Goal: Task Accomplishment & Management: Manage account settings

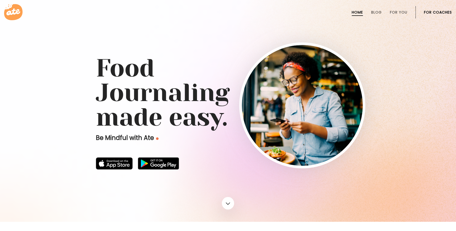
click at [435, 14] on link "For Coaches" at bounding box center [438, 12] width 28 height 4
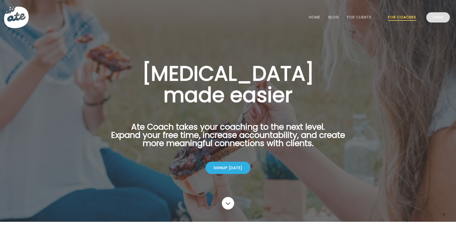
click at [434, 15] on link "Login" at bounding box center [438, 17] width 24 height 10
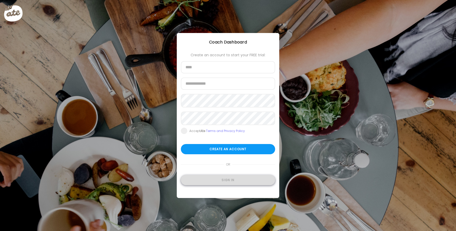
click at [222, 182] on div "Sign in" at bounding box center [228, 180] width 94 height 10
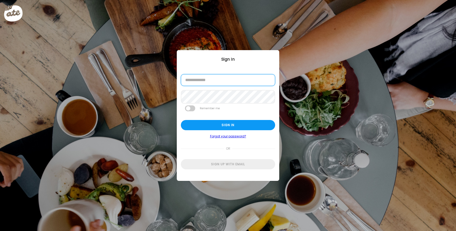
type input "**********"
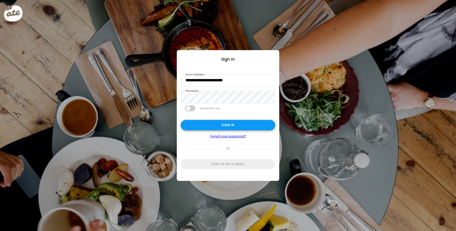
click at [223, 128] on div "Sign in" at bounding box center [228, 125] width 94 height 10
type input "**********"
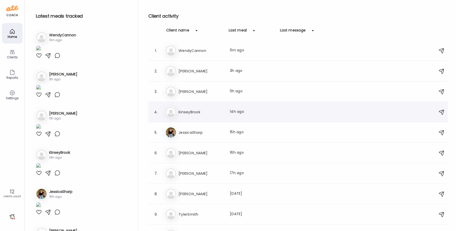
click at [229, 108] on div "Ki KinseyBrook Last meal: 14h ago" at bounding box center [298, 112] width 267 height 11
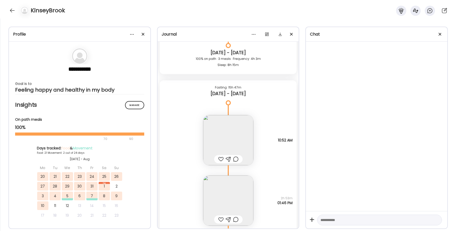
scroll to position [10852, 0]
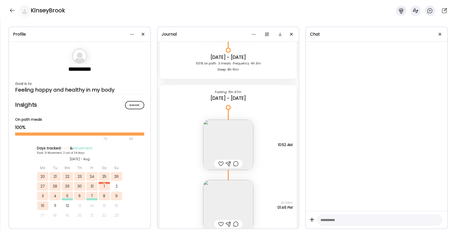
click at [228, 147] on img at bounding box center [228, 145] width 50 height 50
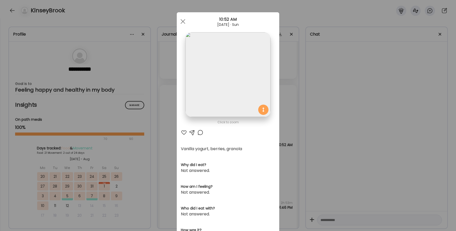
click at [185, 132] on div at bounding box center [184, 133] width 6 height 6
click at [199, 133] on div at bounding box center [200, 133] width 6 height 6
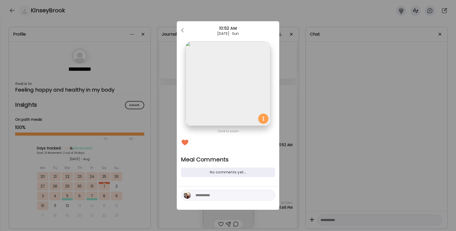
click at [216, 198] on div at bounding box center [228, 195] width 94 height 11
click at [216, 198] on textarea at bounding box center [229, 195] width 69 height 6
type textarea "**********"
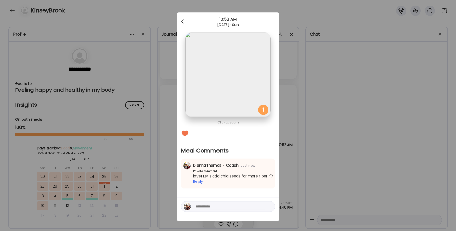
click at [185, 18] on div at bounding box center [183, 21] width 10 height 10
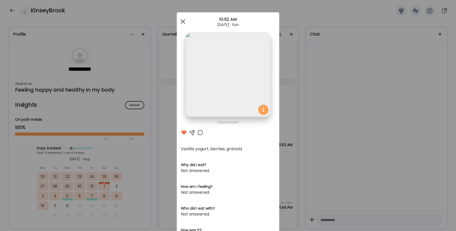
click at [186, 20] on div at bounding box center [183, 21] width 10 height 10
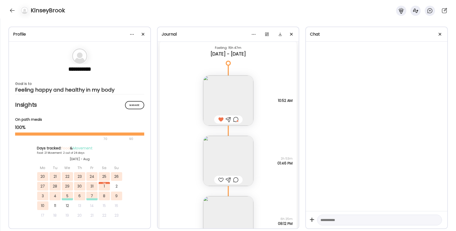
scroll to position [10910, 0]
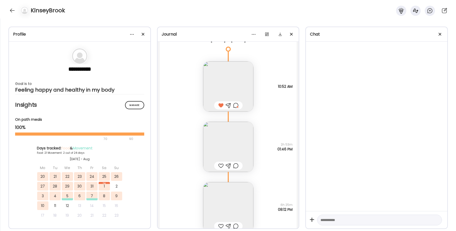
click at [224, 155] on img at bounding box center [228, 147] width 50 height 50
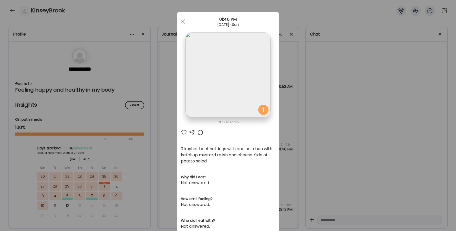
click at [183, 133] on div at bounding box center [184, 133] width 6 height 6
click at [202, 134] on div at bounding box center [200, 133] width 6 height 6
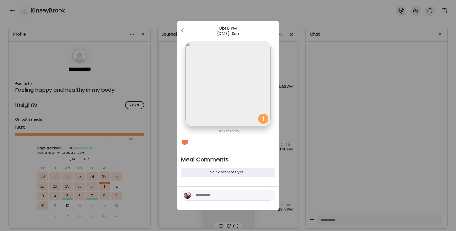
click at [212, 193] on textarea at bounding box center [229, 195] width 69 height 6
type textarea "**********"
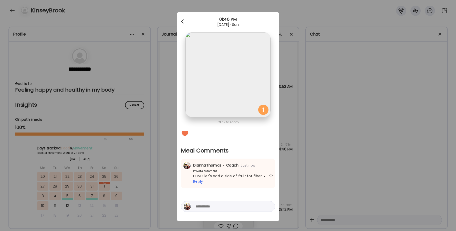
click at [183, 22] on div at bounding box center [183, 21] width 10 height 10
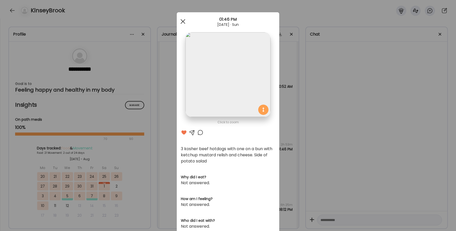
click at [183, 22] on span at bounding box center [183, 21] width 5 height 5
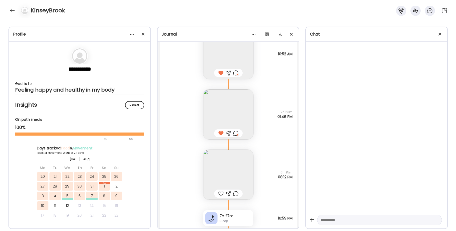
scroll to position [10943, 0]
click at [230, 167] on img at bounding box center [228, 175] width 50 height 50
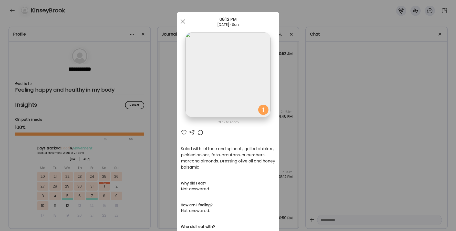
click at [183, 133] on div at bounding box center [184, 133] width 6 height 6
click at [200, 132] on div at bounding box center [200, 133] width 6 height 6
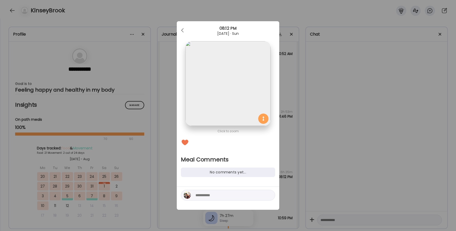
click at [206, 197] on textarea at bounding box center [229, 195] width 69 height 6
type textarea "**********"
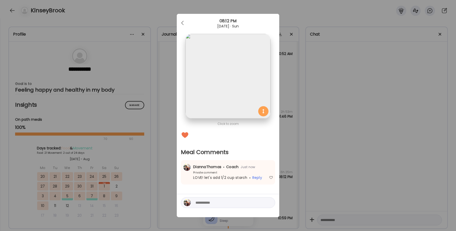
click at [188, 23] on div "08:12 PM" at bounding box center [228, 21] width 102 height 6
click at [182, 23] on div at bounding box center [183, 23] width 10 height 10
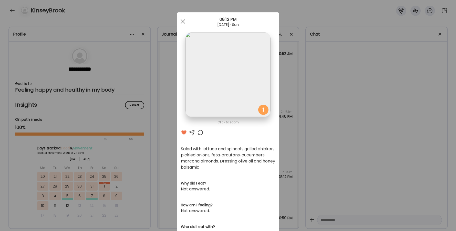
click at [182, 23] on div at bounding box center [183, 21] width 10 height 10
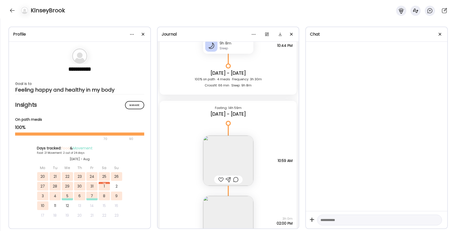
scroll to position [10557, 0]
click at [227, 152] on img at bounding box center [228, 160] width 50 height 50
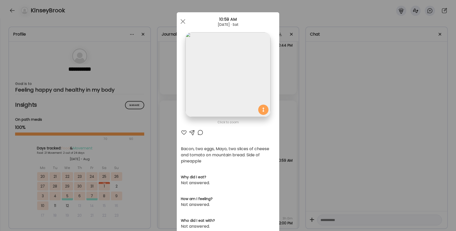
click at [184, 133] on div at bounding box center [184, 133] width 6 height 6
click at [201, 132] on div at bounding box center [200, 133] width 6 height 6
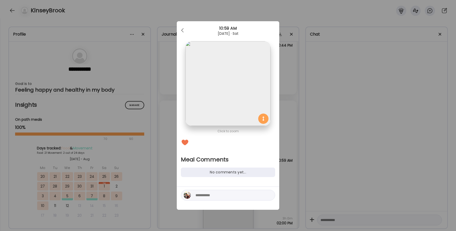
click at [223, 197] on textarea at bounding box center [229, 195] width 69 height 6
type textarea "**********"
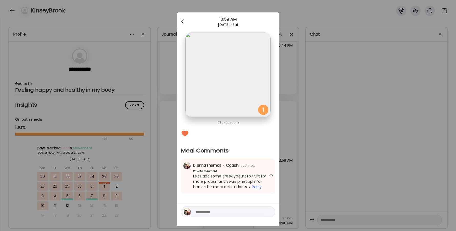
click at [180, 21] on div at bounding box center [183, 21] width 10 height 10
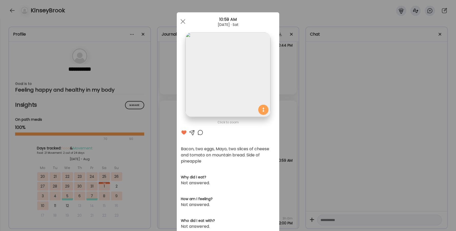
click at [180, 21] on div at bounding box center [183, 21] width 10 height 10
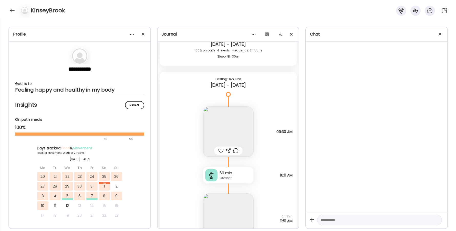
scroll to position [10214, 0]
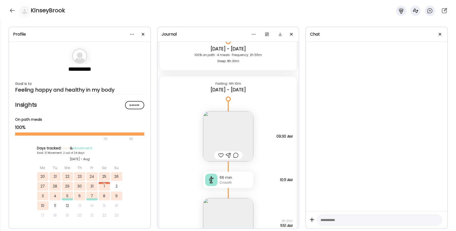
click at [225, 131] on img at bounding box center [228, 136] width 50 height 50
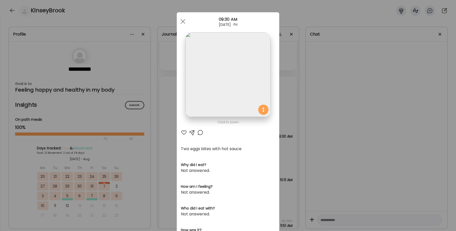
click at [183, 132] on div at bounding box center [184, 133] width 6 height 6
click at [203, 133] on div at bounding box center [200, 133] width 6 height 6
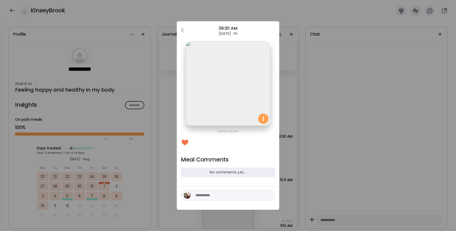
click at [215, 193] on textarea at bounding box center [229, 195] width 69 height 6
type textarea "**********"
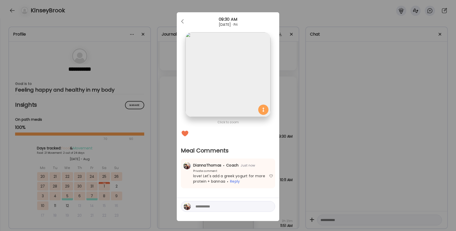
click at [205, 208] on textarea at bounding box center [229, 207] width 69 height 6
type textarea "*******"
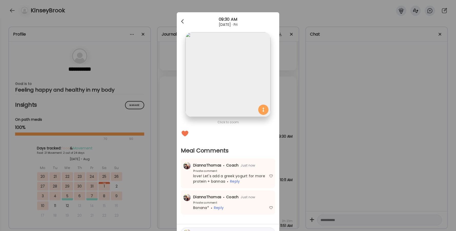
click at [183, 22] on span at bounding box center [182, 20] width 3 height 3
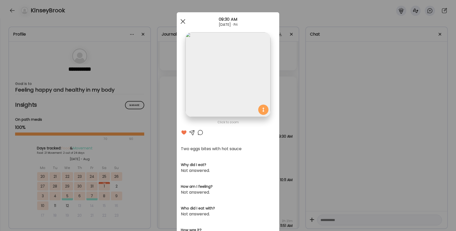
click at [182, 21] on span at bounding box center [183, 21] width 5 height 5
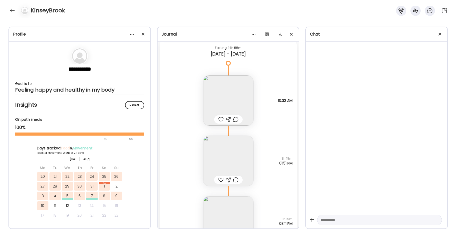
scroll to position [9900, 0]
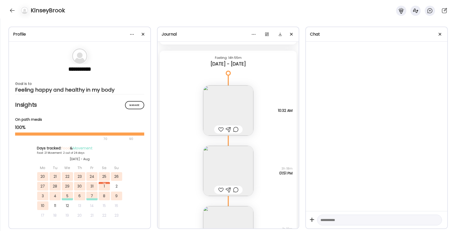
click at [237, 112] on img at bounding box center [228, 111] width 50 height 50
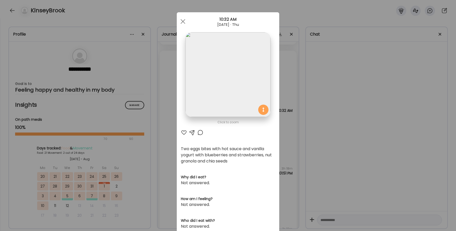
click at [182, 134] on div at bounding box center [184, 133] width 6 height 6
click at [199, 133] on div at bounding box center [200, 133] width 6 height 6
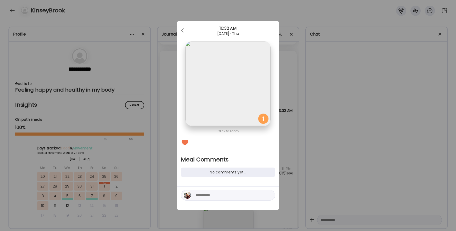
click at [202, 194] on textarea at bounding box center [229, 195] width 69 height 6
type textarea "********"
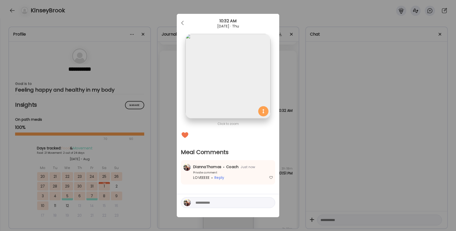
click at [209, 204] on textarea at bounding box center [229, 203] width 69 height 6
type textarea "*******"
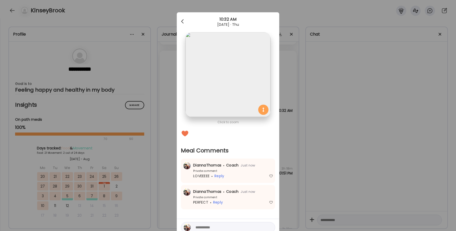
click at [183, 19] on div at bounding box center [183, 21] width 10 height 10
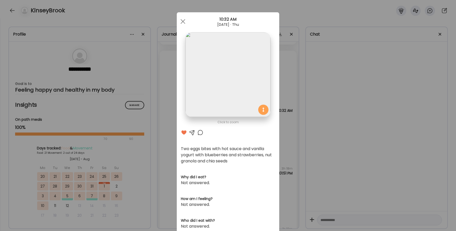
click at [183, 19] on div at bounding box center [183, 21] width 10 height 10
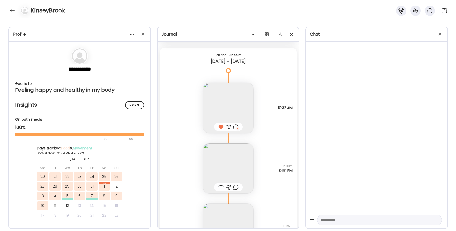
scroll to position [9903, 0]
click at [220, 187] on div at bounding box center [220, 187] width 5 height 6
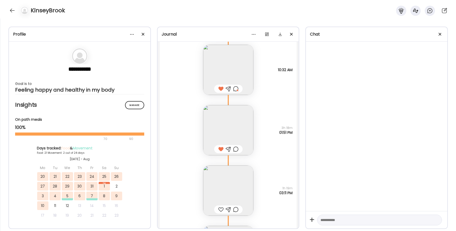
scroll to position [9941, 0]
click at [219, 209] on div at bounding box center [220, 209] width 5 height 6
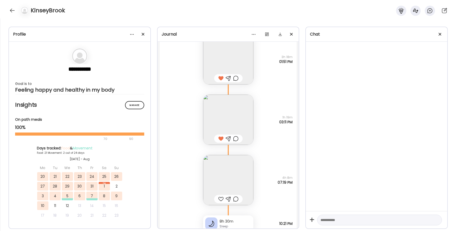
scroll to position [10012, 0]
click at [221, 199] on div at bounding box center [220, 198] width 5 height 6
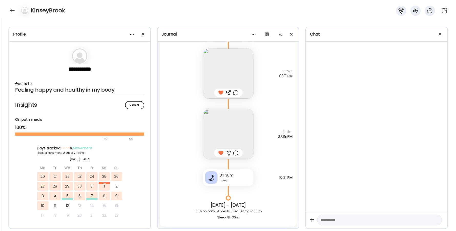
scroll to position [10057, 0]
click at [11, 11] on div at bounding box center [12, 10] width 8 height 8
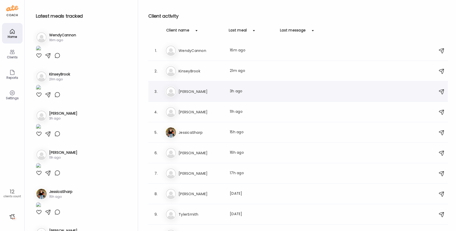
click at [206, 94] on h3 "[PERSON_NAME]" at bounding box center [200, 92] width 45 height 6
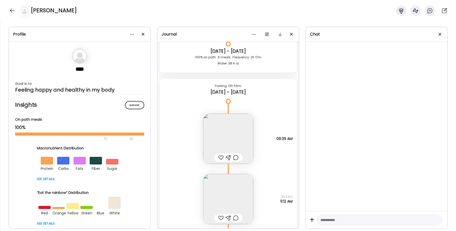
scroll to position [10856, 0]
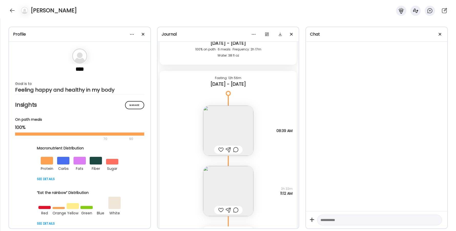
click at [222, 150] on div at bounding box center [220, 150] width 5 height 6
click at [236, 149] on div at bounding box center [235, 150] width 5 height 6
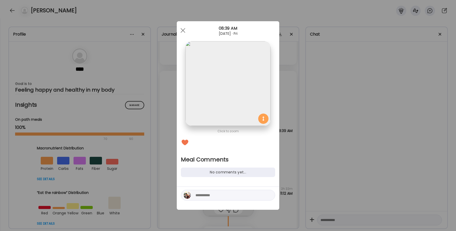
click at [220, 197] on textarea at bounding box center [229, 195] width 69 height 6
type textarea "**********"
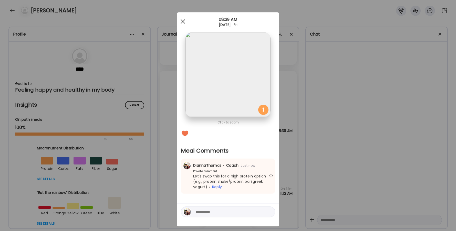
click at [181, 21] on div at bounding box center [183, 21] width 10 height 10
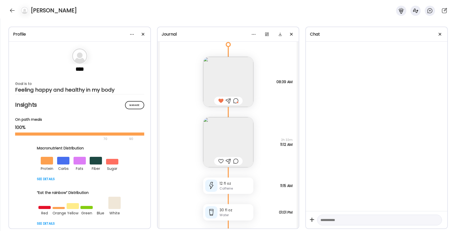
scroll to position [10905, 0]
click at [219, 161] on div at bounding box center [220, 161] width 5 height 6
click at [237, 161] on div at bounding box center [235, 161] width 5 height 6
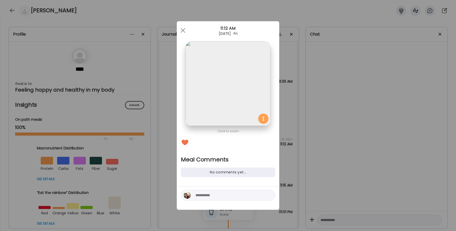
click at [220, 195] on textarea at bounding box center [229, 195] width 69 height 6
type textarea "**********"
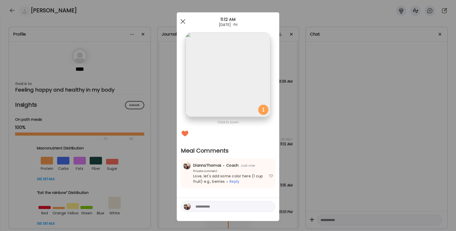
click at [180, 21] on div at bounding box center [183, 21] width 10 height 10
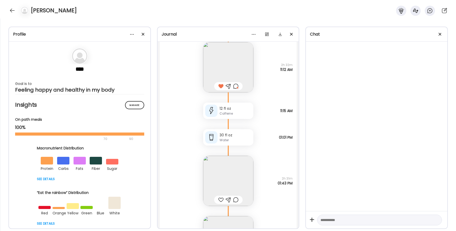
scroll to position [10980, 0]
click at [223, 182] on img at bounding box center [228, 181] width 50 height 50
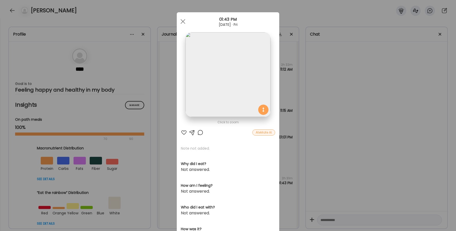
click at [183, 131] on div at bounding box center [184, 133] width 6 height 6
click at [198, 132] on div at bounding box center [200, 133] width 6 height 6
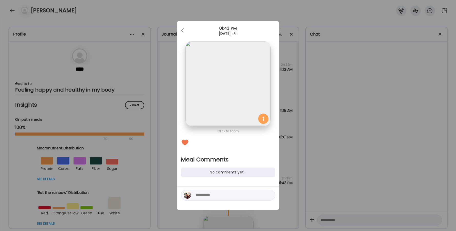
click at [219, 194] on textarea at bounding box center [229, 195] width 69 height 6
type textarea "**********"
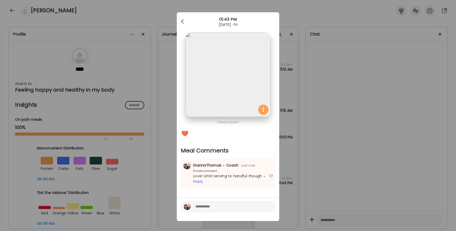
click at [183, 20] on span at bounding box center [182, 20] width 3 height 3
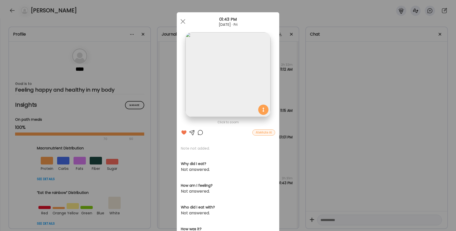
click at [183, 20] on div at bounding box center [183, 21] width 10 height 10
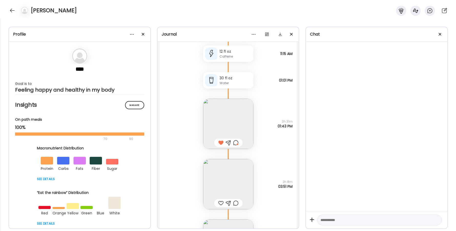
scroll to position [11038, 0]
click at [233, 186] on img at bounding box center [228, 184] width 50 height 50
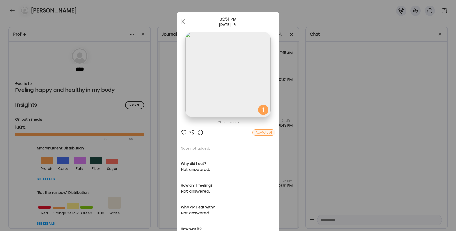
click at [182, 134] on div at bounding box center [184, 133] width 6 height 6
click at [202, 134] on div at bounding box center [200, 133] width 6 height 6
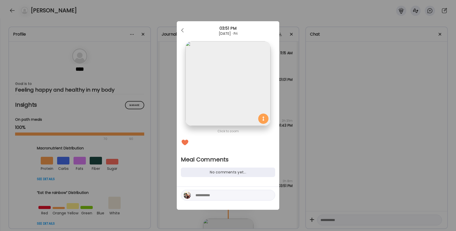
click at [216, 198] on textarea at bounding box center [229, 195] width 69 height 6
type textarea "*"
type textarea "**********"
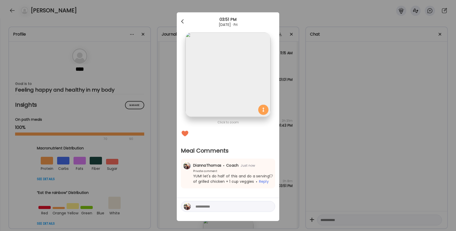
click at [186, 22] on div at bounding box center [183, 21] width 10 height 10
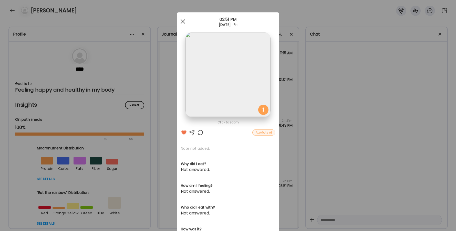
click at [186, 22] on div at bounding box center [183, 21] width 10 height 10
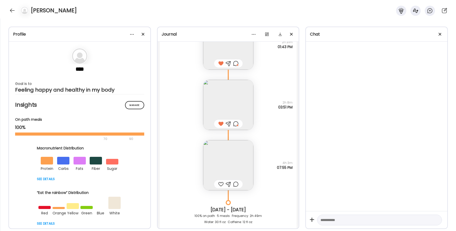
scroll to position [11117, 0]
click at [217, 166] on img at bounding box center [228, 165] width 50 height 50
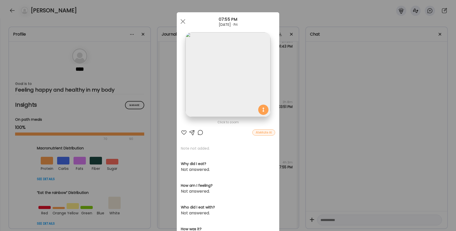
click at [184, 133] on div at bounding box center [184, 133] width 6 height 6
click at [200, 132] on div at bounding box center [200, 133] width 6 height 6
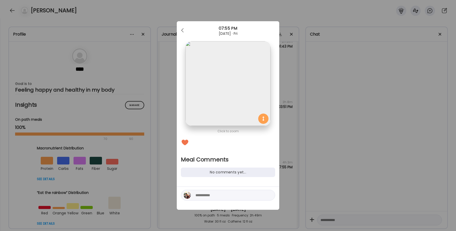
click at [212, 196] on textarea at bounding box center [229, 195] width 69 height 6
type textarea "**********"
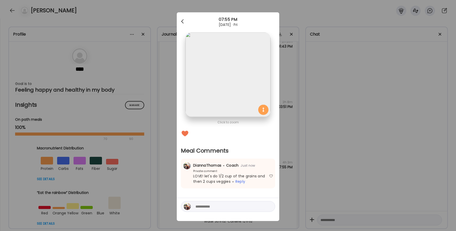
click at [182, 20] on div at bounding box center [183, 21] width 10 height 10
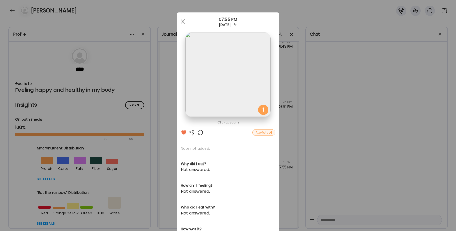
click at [182, 20] on span at bounding box center [183, 21] width 5 height 5
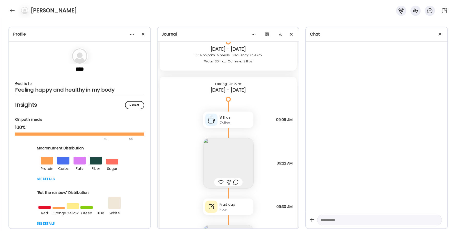
scroll to position [11305, 0]
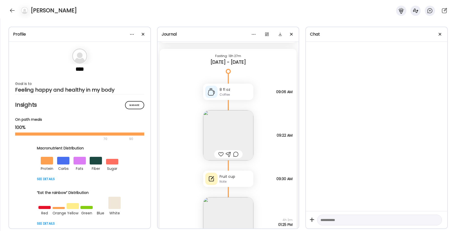
click at [220, 136] on img at bounding box center [228, 135] width 50 height 50
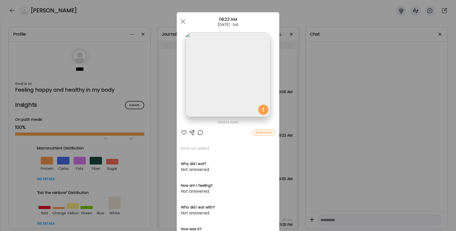
click at [185, 130] on div at bounding box center [184, 133] width 6 height 6
click at [201, 133] on div at bounding box center [200, 133] width 6 height 6
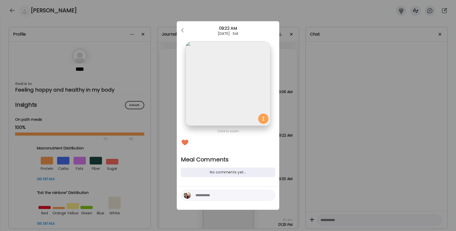
click at [209, 195] on textarea at bounding box center [229, 195] width 69 height 6
type textarea "**********"
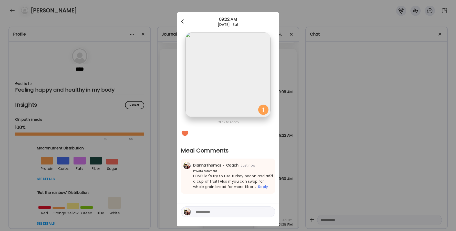
click at [183, 21] on div at bounding box center [183, 21] width 10 height 10
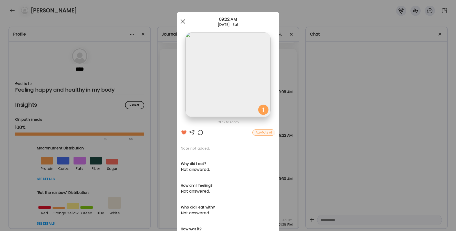
click at [183, 21] on div at bounding box center [183, 21] width 10 height 10
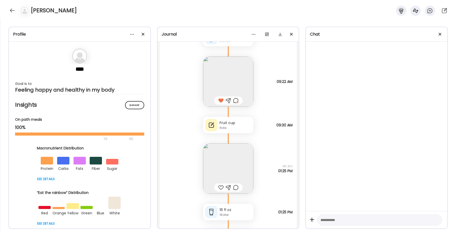
scroll to position [11358, 0]
click at [234, 100] on div at bounding box center [235, 101] width 5 height 6
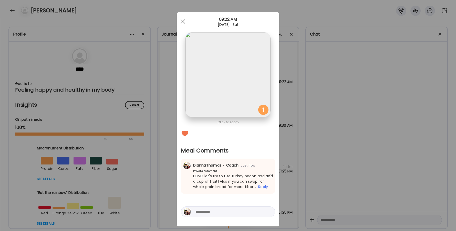
click at [239, 213] on textarea at bounding box center [229, 212] width 69 height 6
type textarea "**********"
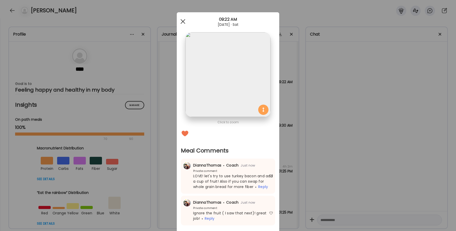
click at [181, 19] on div at bounding box center [183, 21] width 10 height 10
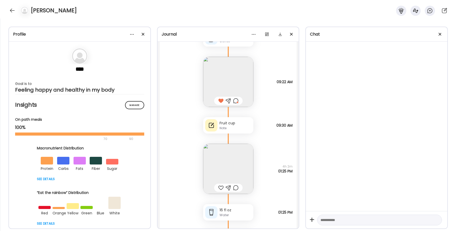
scroll to position [11407, 0]
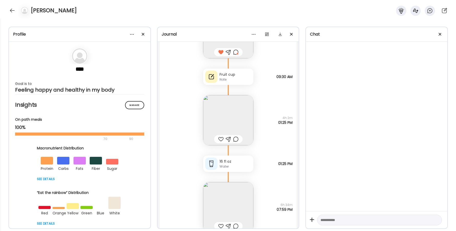
click at [221, 126] on img at bounding box center [228, 120] width 50 height 50
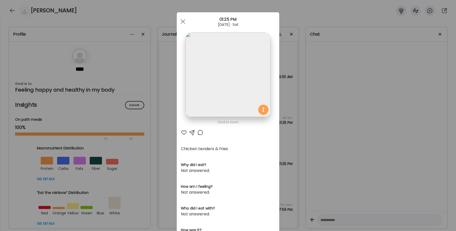
click at [184, 133] on div at bounding box center [184, 133] width 6 height 6
click at [201, 133] on div at bounding box center [200, 133] width 6 height 6
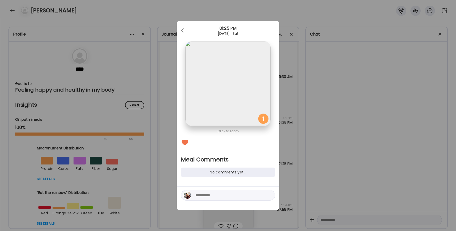
click at [214, 194] on textarea at bounding box center [229, 195] width 69 height 6
type textarea "**********"
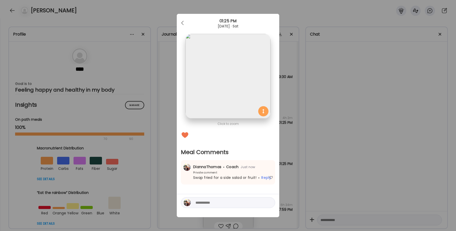
click at [178, 16] on div "Ate Coach Dashboard 01:25 PM [DATE] · Sat" at bounding box center [228, 23] width 102 height 18
click at [178, 23] on div at bounding box center [183, 23] width 10 height 10
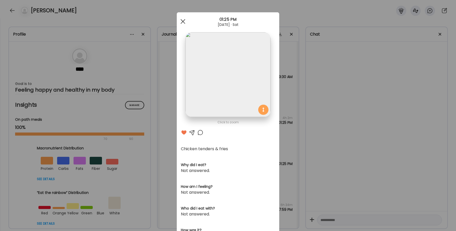
click at [181, 19] on div at bounding box center [183, 21] width 10 height 10
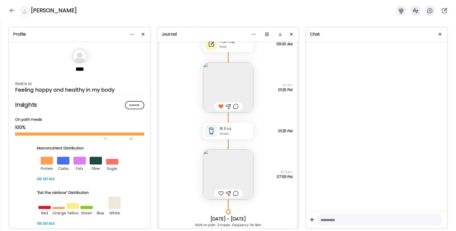
scroll to position [11450, 0]
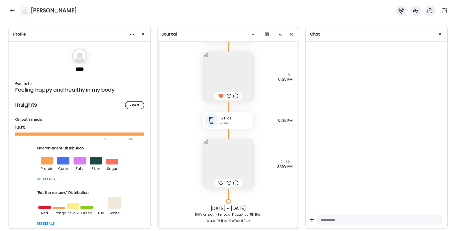
click at [228, 161] on img at bounding box center [228, 164] width 50 height 50
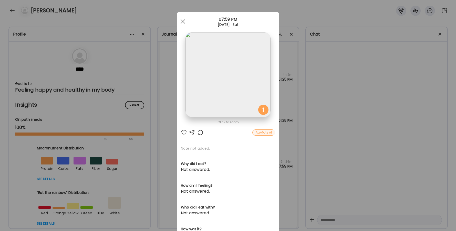
click at [183, 134] on div at bounding box center [184, 133] width 6 height 6
click at [199, 131] on div at bounding box center [200, 133] width 6 height 6
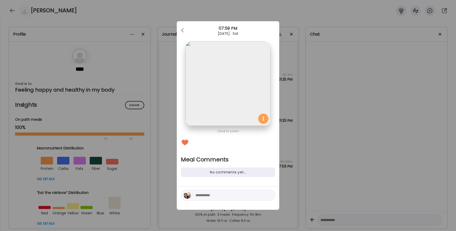
click at [205, 196] on textarea at bounding box center [229, 195] width 69 height 6
type textarea "**********"
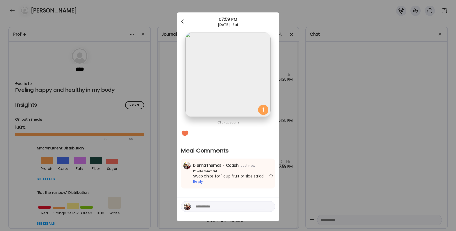
click at [182, 22] on span at bounding box center [182, 20] width 3 height 3
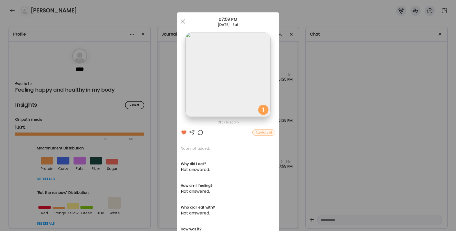
click at [182, 22] on div at bounding box center [183, 21] width 10 height 10
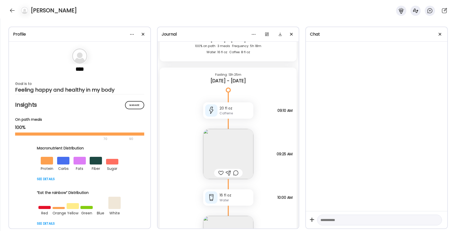
scroll to position [11619, 0]
click at [218, 150] on img at bounding box center [228, 154] width 50 height 50
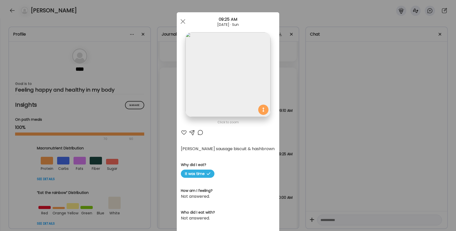
click at [184, 132] on div at bounding box center [184, 133] width 6 height 6
click at [201, 132] on div at bounding box center [200, 133] width 6 height 6
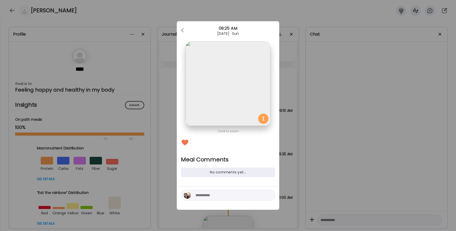
click at [214, 197] on textarea at bounding box center [229, 195] width 69 height 6
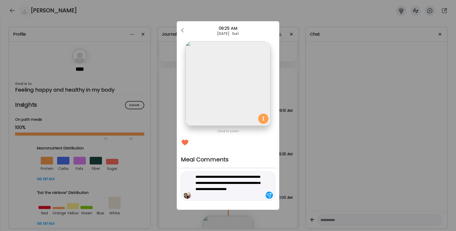
type textarea "**********"
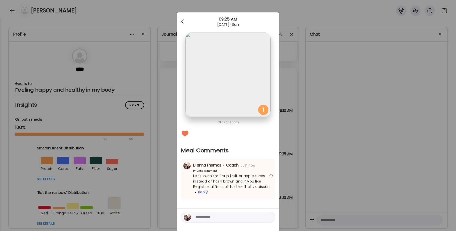
click at [185, 22] on div at bounding box center [183, 21] width 10 height 10
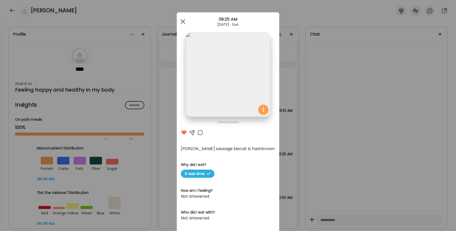
click at [184, 21] on div at bounding box center [183, 21] width 10 height 10
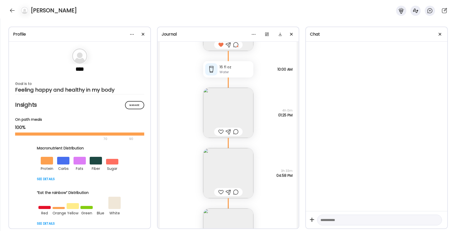
scroll to position [11748, 0]
click at [221, 167] on img at bounding box center [228, 173] width 50 height 50
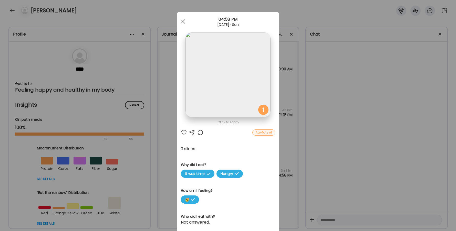
click at [182, 129] on div "Click to zoom AteMate AI 3 slices Why did I eat? It was time Hungry How am I fe…" at bounding box center [228, 167] width 102 height 311
click at [183, 134] on div at bounding box center [184, 133] width 6 height 6
click at [199, 134] on div at bounding box center [200, 133] width 6 height 6
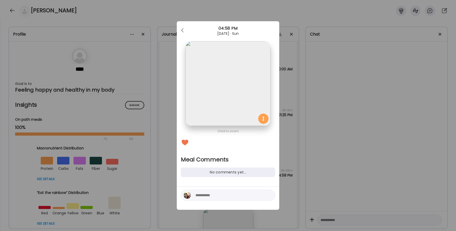
click at [214, 194] on textarea at bounding box center [229, 195] width 69 height 6
type textarea "**********"
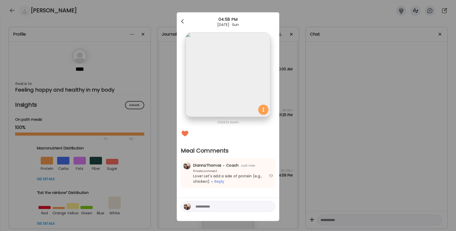
click at [182, 21] on span at bounding box center [182, 20] width 3 height 3
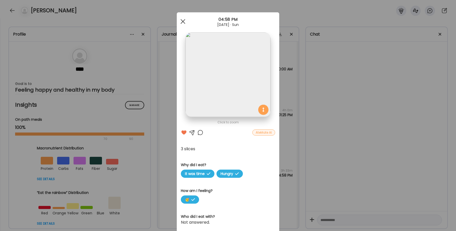
click at [183, 21] on span at bounding box center [183, 21] width 5 height 5
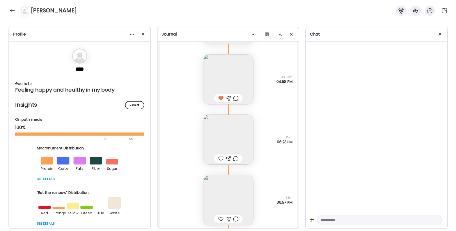
scroll to position [11842, 0]
click at [222, 159] on div at bounding box center [220, 158] width 5 height 6
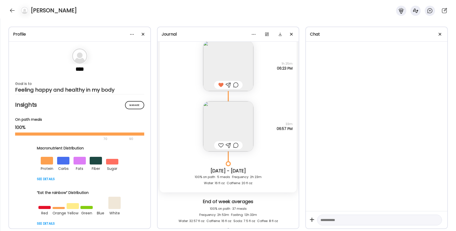
scroll to position [11915, 0]
click at [220, 143] on div at bounding box center [220, 145] width 5 height 6
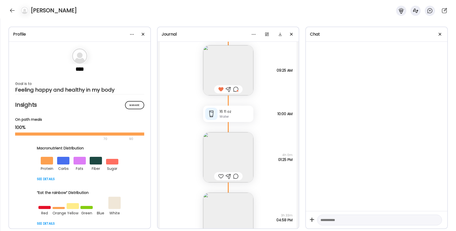
scroll to position [11699, 0]
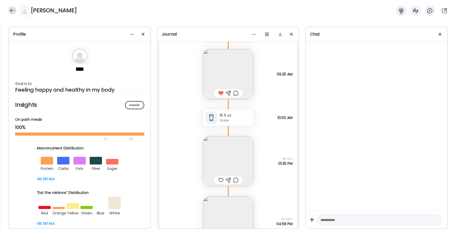
click at [14, 11] on div at bounding box center [12, 10] width 8 height 8
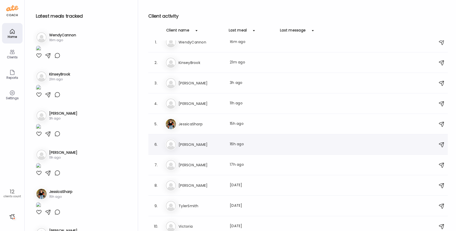
scroll to position [4, 0]
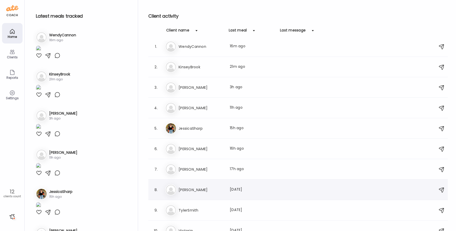
click at [231, 189] on div "Last meal: [DATE]" at bounding box center [252, 190] width 45 height 6
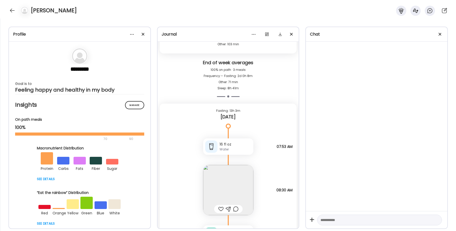
scroll to position [6226, 0]
click at [224, 186] on img at bounding box center [228, 190] width 50 height 50
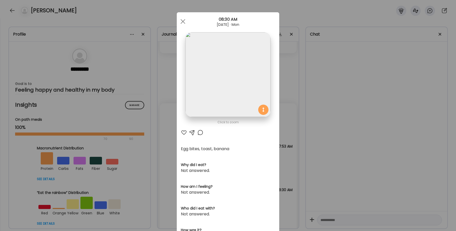
click at [183, 133] on div at bounding box center [184, 133] width 6 height 6
click at [201, 135] on div at bounding box center [200, 133] width 6 height 6
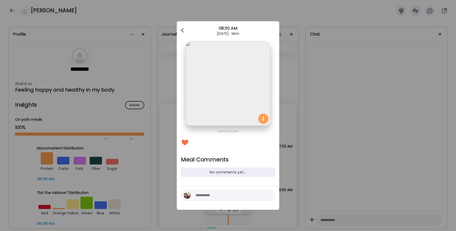
click at [184, 30] on div at bounding box center [183, 30] width 10 height 10
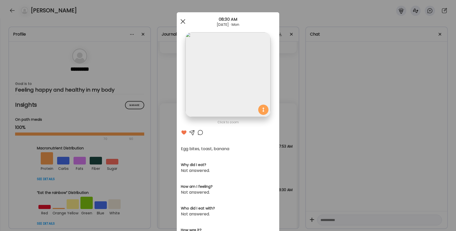
click at [180, 20] on div at bounding box center [183, 21] width 10 height 10
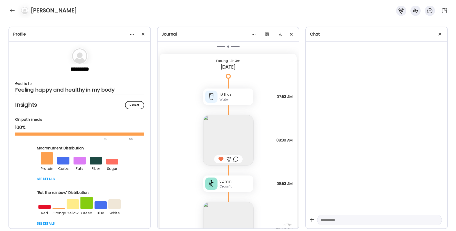
scroll to position [6315, 0]
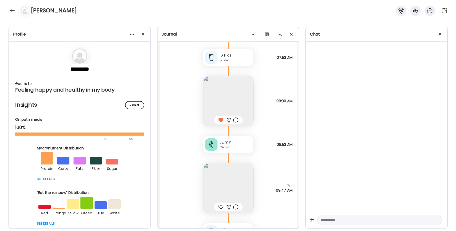
click at [220, 209] on div at bounding box center [220, 207] width 5 height 6
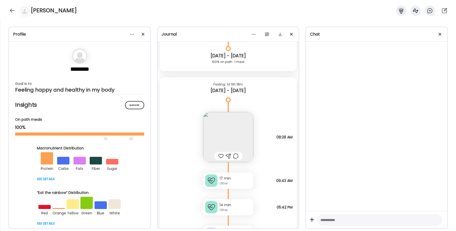
scroll to position [5614, 0]
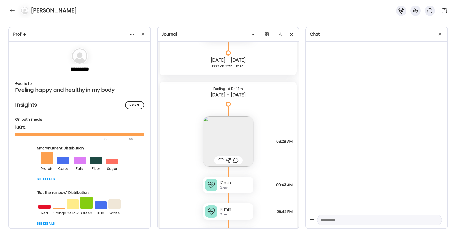
click at [223, 140] on img at bounding box center [228, 142] width 50 height 50
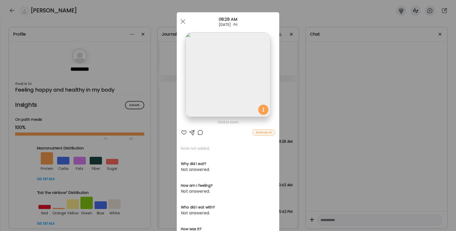
click at [186, 133] on div at bounding box center [184, 133] width 6 height 6
click at [200, 134] on div at bounding box center [200, 133] width 6 height 6
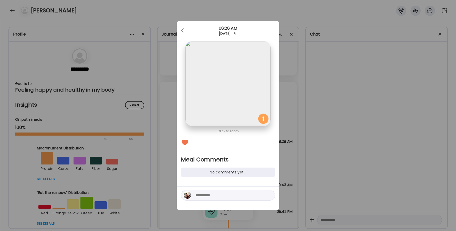
click at [221, 194] on textarea at bounding box center [229, 195] width 69 height 6
type textarea "********"
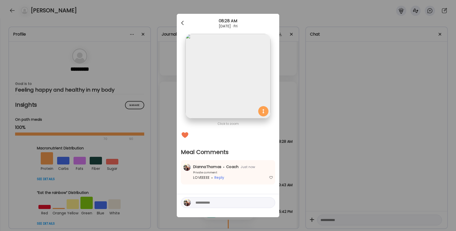
click at [184, 25] on div at bounding box center [183, 23] width 10 height 10
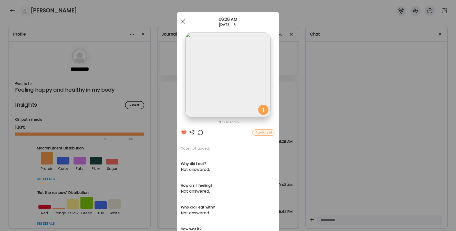
click at [182, 23] on span at bounding box center [183, 21] width 5 height 5
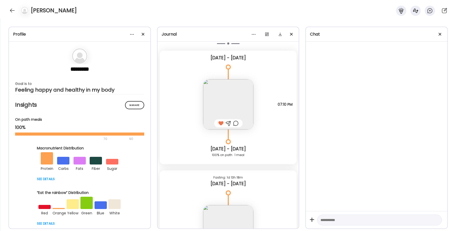
scroll to position [5486, 0]
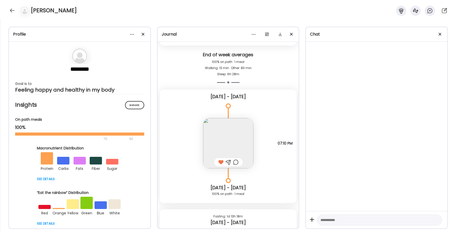
click at [231, 134] on img at bounding box center [228, 143] width 50 height 50
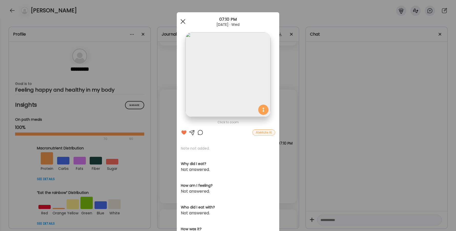
click at [180, 21] on div at bounding box center [183, 21] width 10 height 10
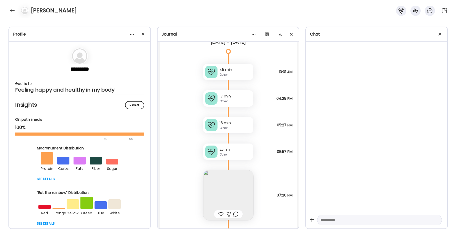
scroll to position [6051, 0]
